Goal: Check status: Check status

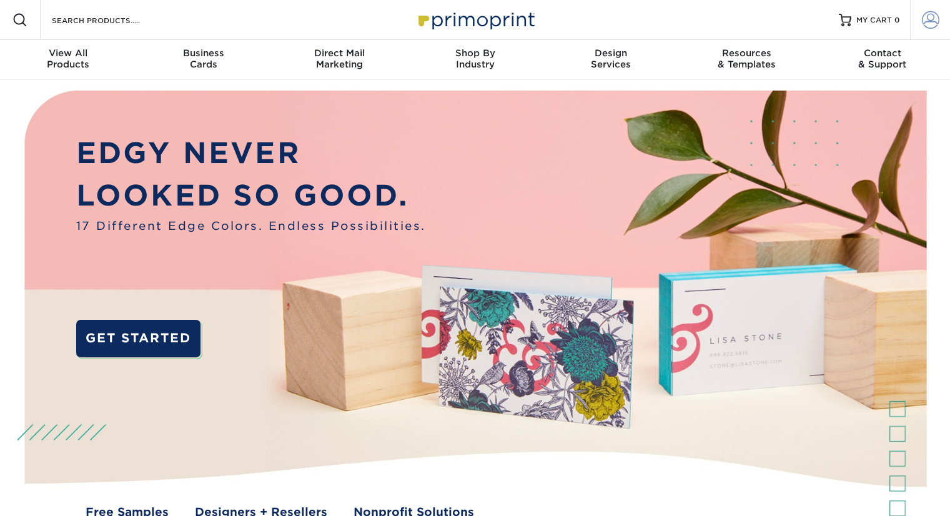
type input "[PERSON_NAME][EMAIL_ADDRESS][DOMAIN_NAME]"
click at [928, 20] on span at bounding box center [930, 19] width 17 height 17
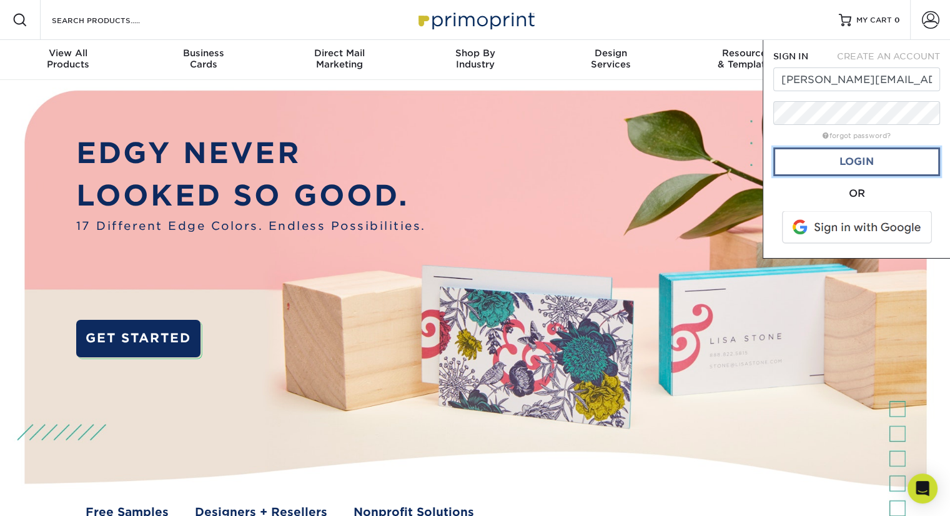
click at [843, 166] on link "Login" at bounding box center [856, 161] width 167 height 29
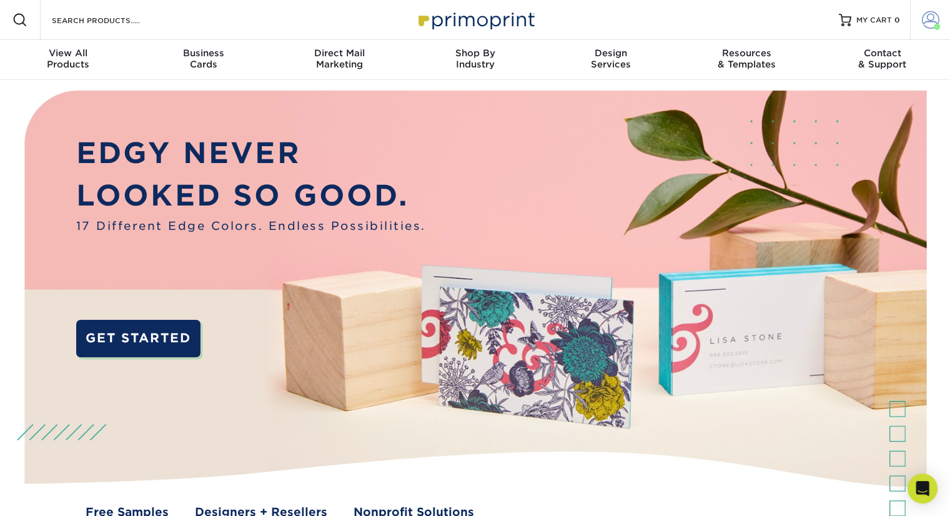
click at [927, 25] on span at bounding box center [930, 19] width 17 height 17
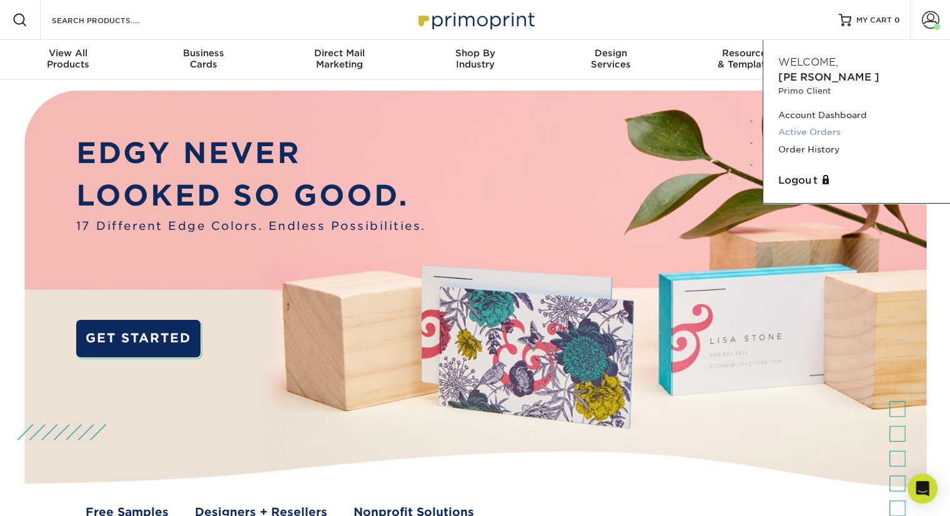
click at [821, 124] on link "Active Orders" at bounding box center [856, 132] width 157 height 17
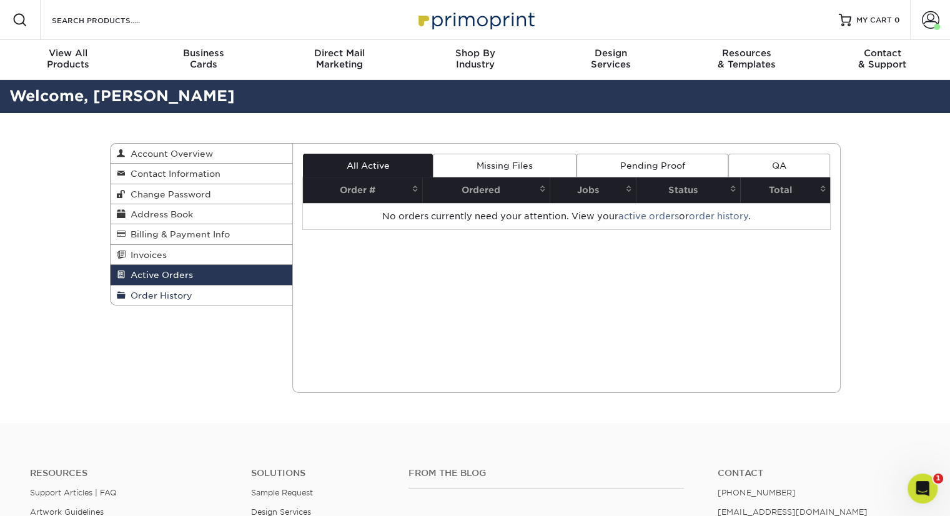
click at [190, 293] on span "Order History" at bounding box center [159, 295] width 67 height 10
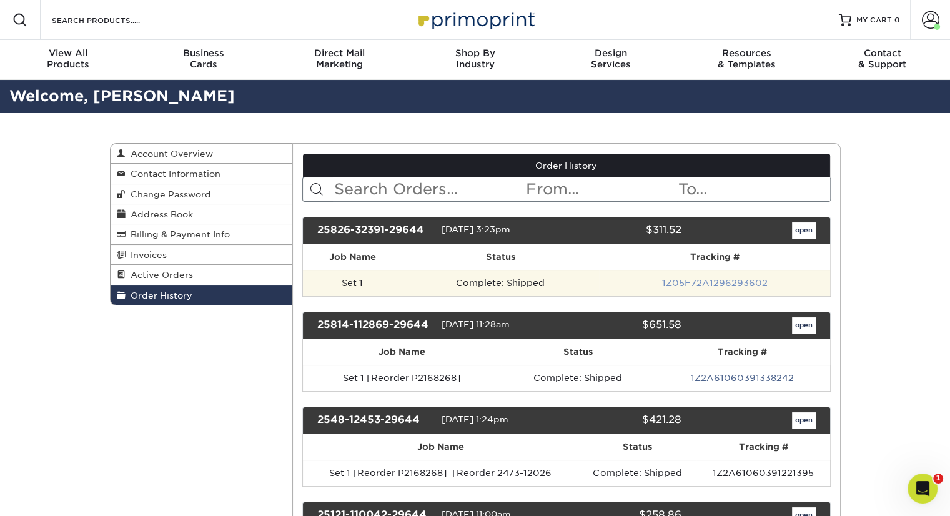
click at [692, 282] on link "1Z05F72A1296293602" at bounding box center [714, 283] width 106 height 10
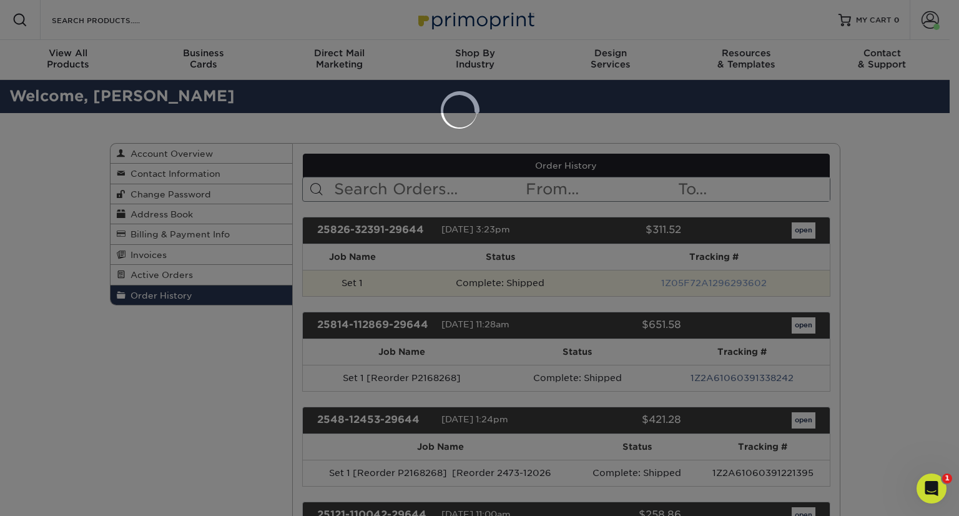
click at [692, 282] on div at bounding box center [479, 258] width 959 height 516
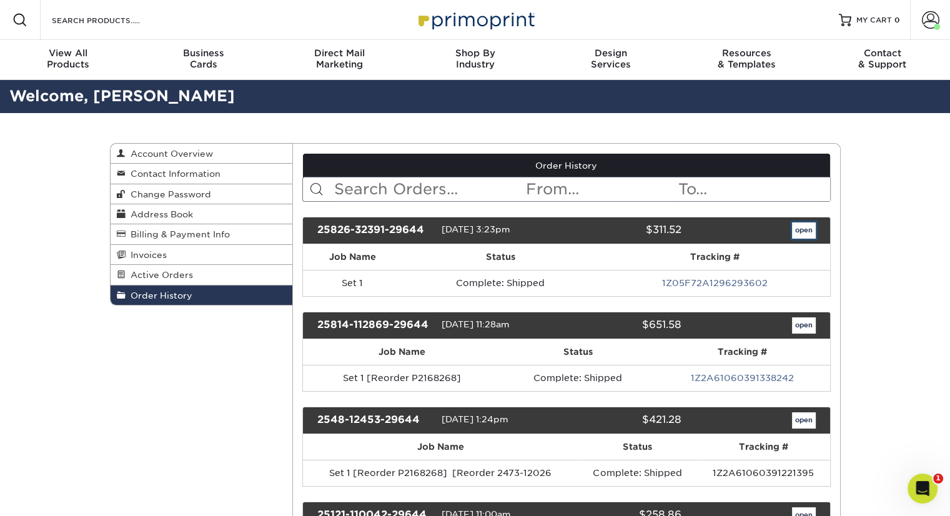
click at [809, 229] on link "open" at bounding box center [804, 230] width 24 height 16
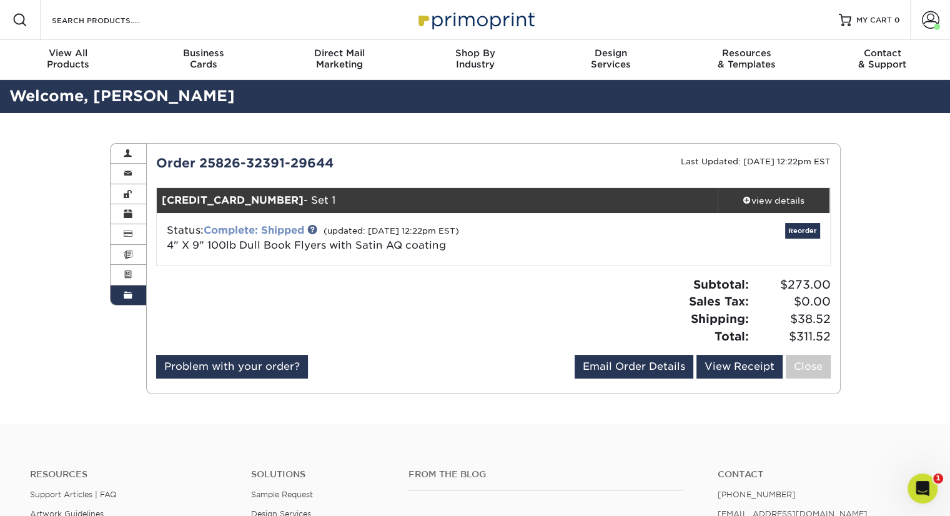
click at [253, 230] on link "Complete: Shipped" at bounding box center [254, 230] width 101 height 12
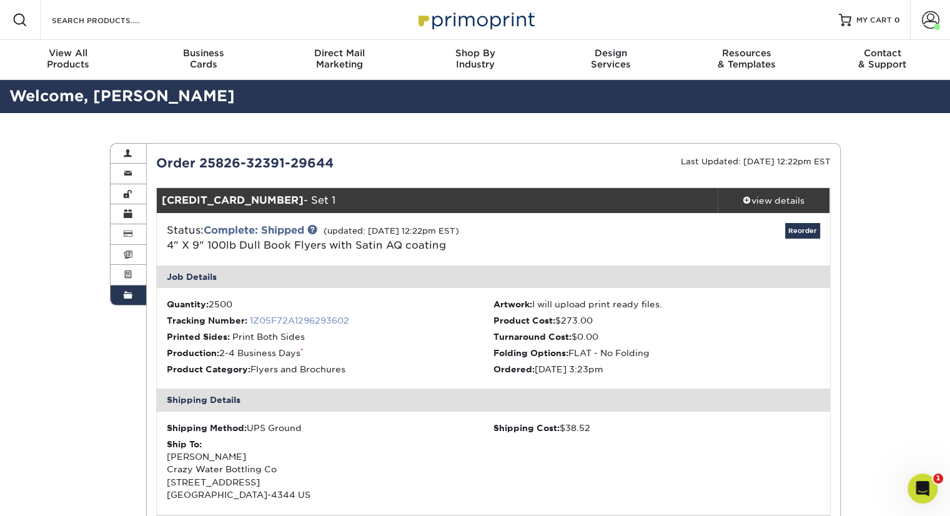
click at [332, 318] on link "1Z05F72A1296293602" at bounding box center [299, 320] width 99 height 10
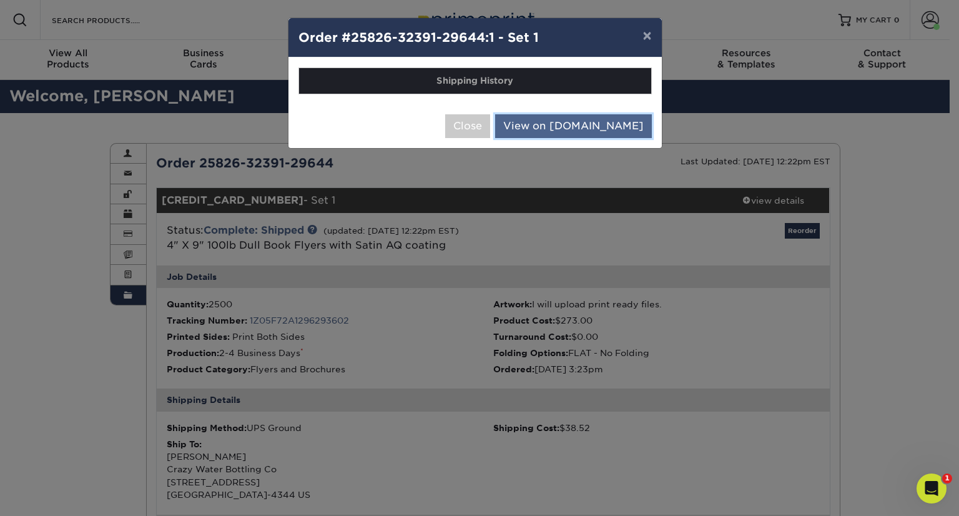
click at [581, 123] on link "View on [DOMAIN_NAME]" at bounding box center [573, 126] width 157 height 24
